Goal: Transaction & Acquisition: Purchase product/service

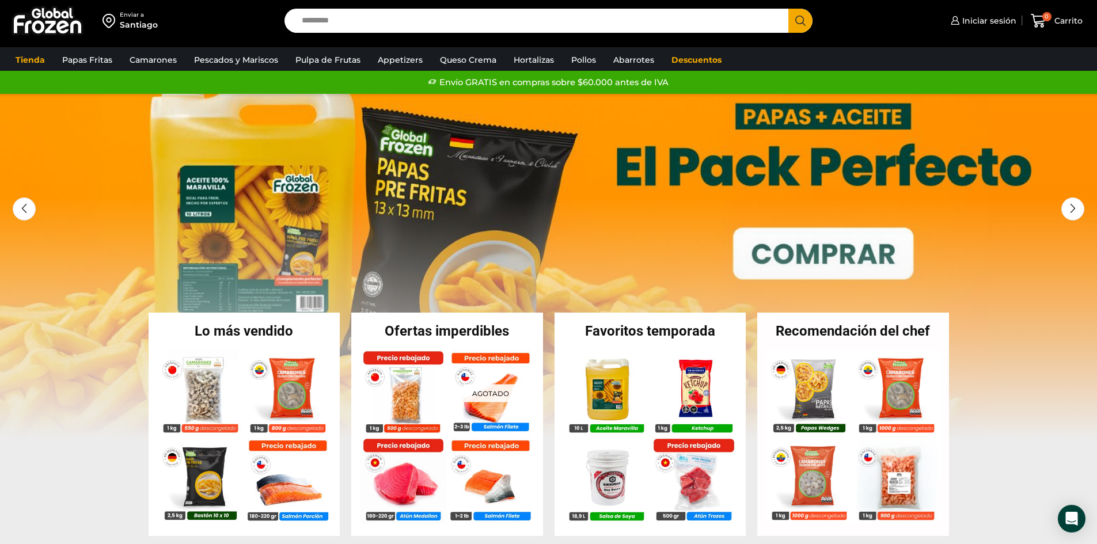
click at [430, 15] on input "Search input" at bounding box center [539, 21] width 487 height 24
type input "********"
click at [788, 9] on button "Search" at bounding box center [800, 21] width 24 height 24
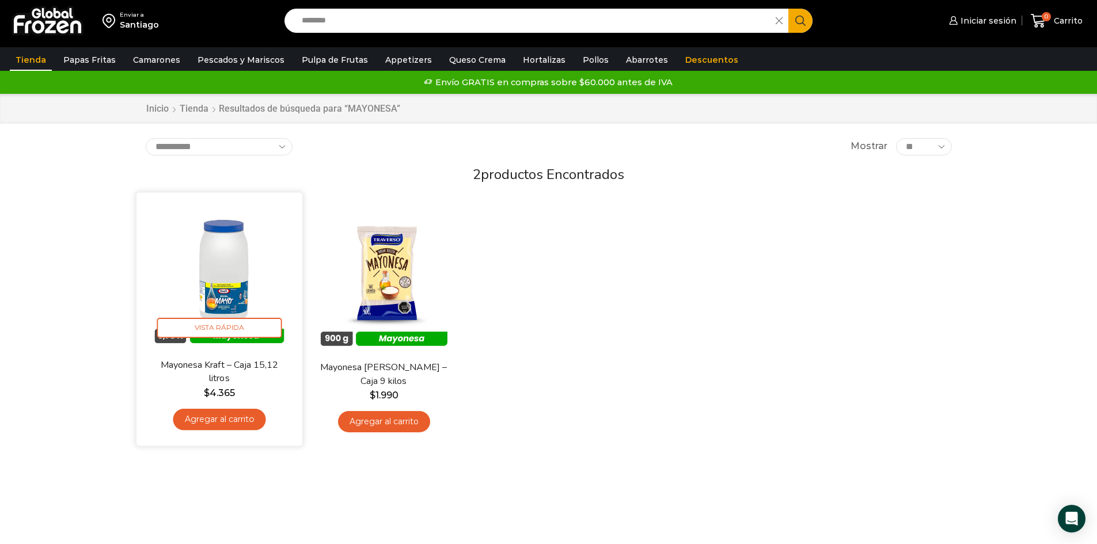
click at [226, 260] on img at bounding box center [219, 276] width 149 height 149
click at [227, 260] on img at bounding box center [219, 276] width 149 height 149
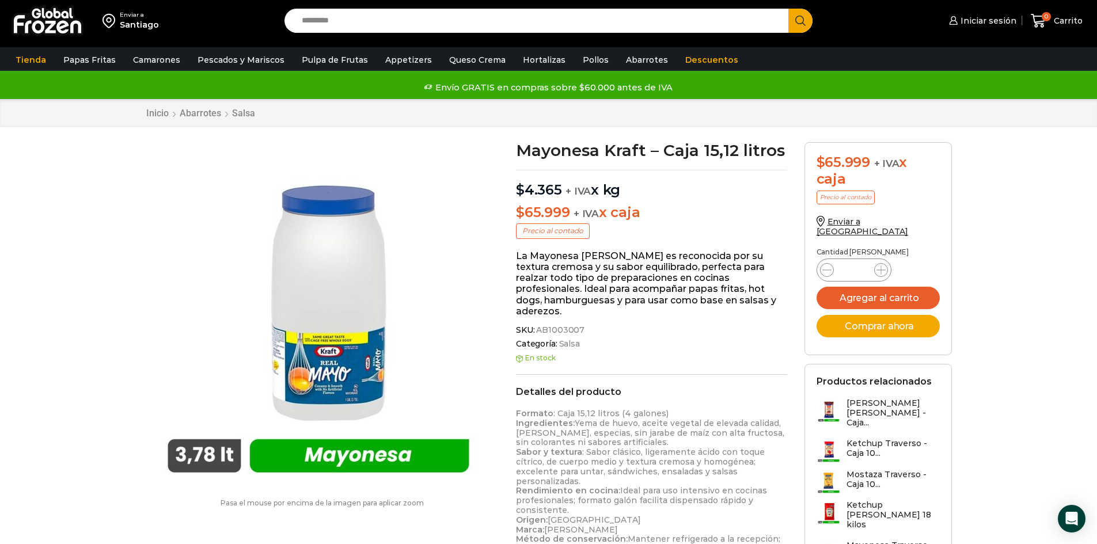
scroll to position [58, 0]
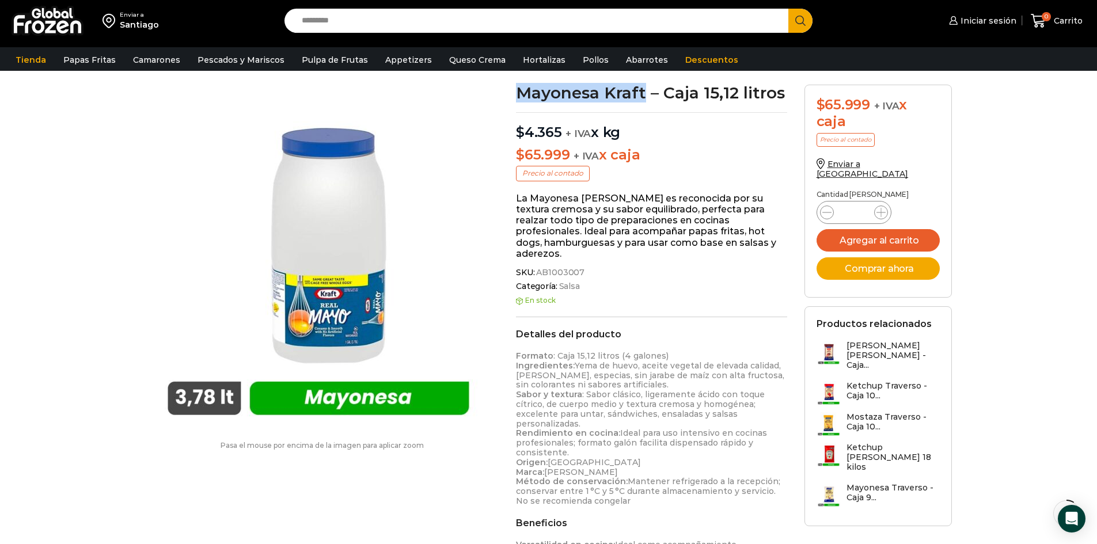
drag, startPoint x: 519, startPoint y: 92, endPoint x: 644, endPoint y: 96, distance: 125.6
click at [644, 96] on h1 "Mayonesa Kraft – Caja 15,12 litros" at bounding box center [651, 93] width 271 height 16
copy h1 "Mayonesa Kraft"
drag, startPoint x: 538, startPoint y: 260, endPoint x: 580, endPoint y: 261, distance: 41.5
click at [580, 268] on span "AB1003007" at bounding box center [559, 273] width 50 height 10
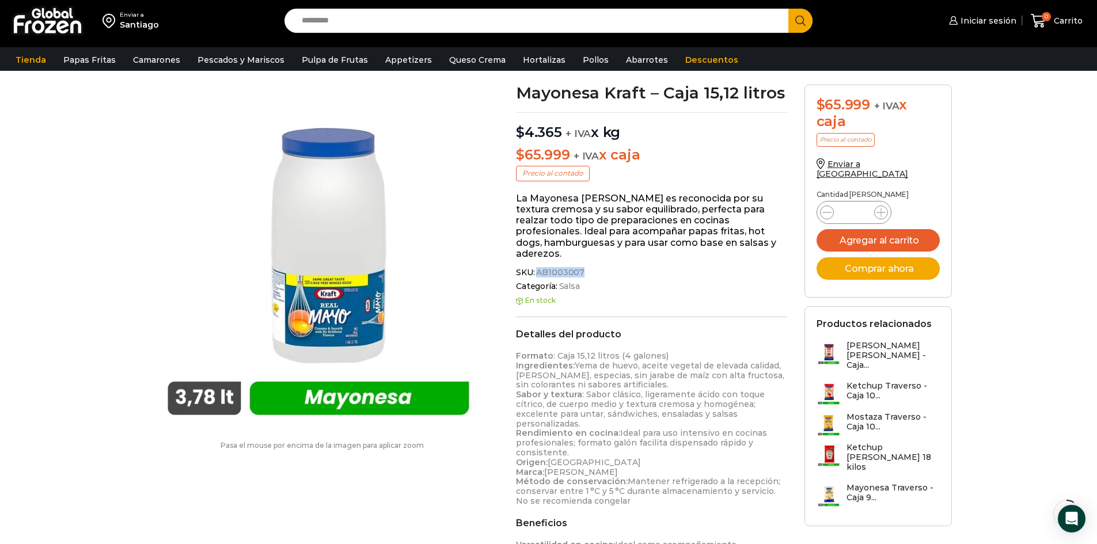
copy span "AB1003007"
